Goal: Task Accomplishment & Management: Use online tool/utility

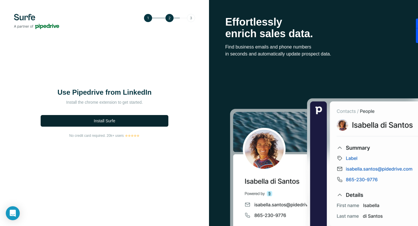
click at [119, 124] on button "Install Surfe" at bounding box center [105, 121] width 128 height 12
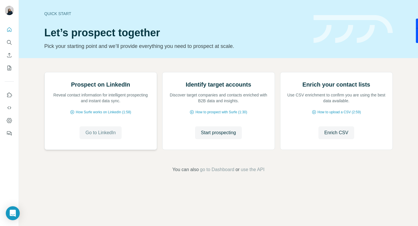
click at [107, 136] on span "Go to LinkedIn" at bounding box center [100, 132] width 30 height 7
